Goal: Task Accomplishment & Management: Complete application form

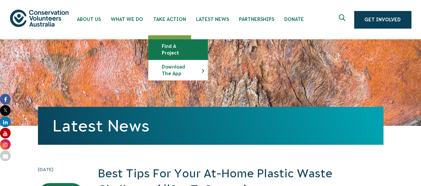
click at [173, 42] on link "Find a project" at bounding box center [177, 50] width 59 height 20
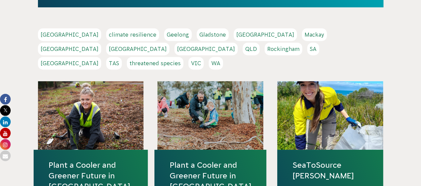
scroll to position [140, 0]
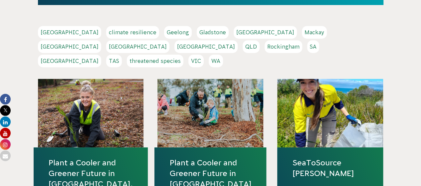
click at [101, 55] on link "[GEOGRAPHIC_DATA]" at bounding box center [69, 61] width 63 height 13
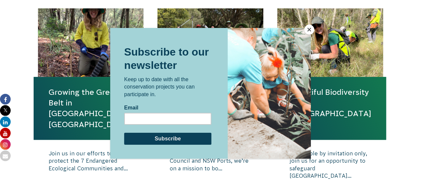
scroll to position [274, 0]
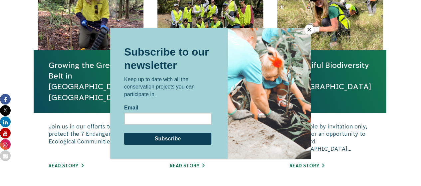
click at [309, 27] on button "Close" at bounding box center [309, 30] width 10 height 10
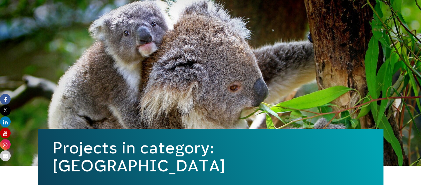
scroll to position [0, 0]
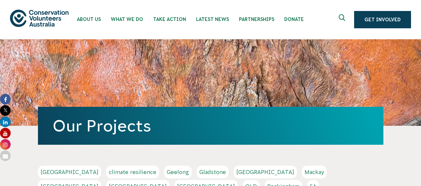
scroll to position [140, 0]
